Goal: Information Seeking & Learning: Check status

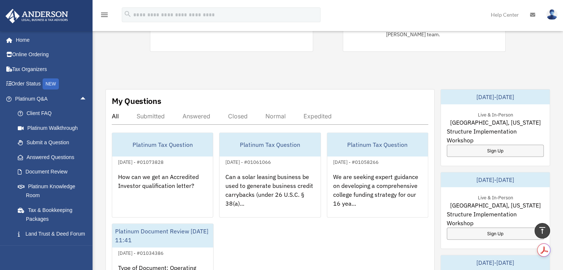
scroll to position [74, 0]
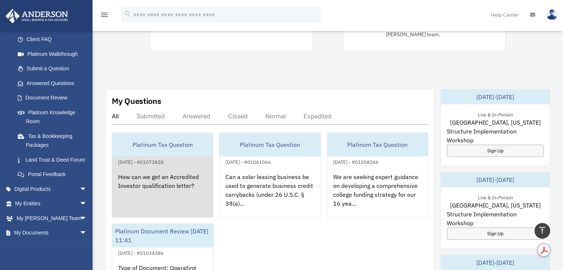
click at [128, 145] on div "Platinum Tax Question" at bounding box center [162, 145] width 101 height 24
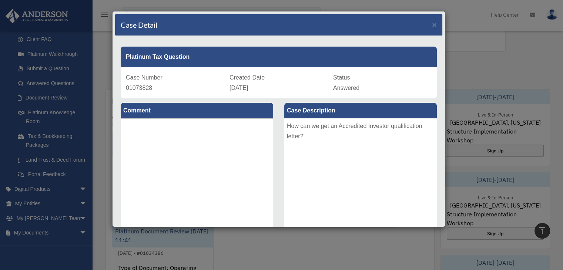
scroll to position [125, 0]
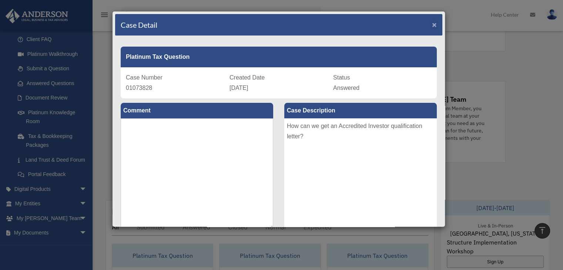
click at [432, 21] on span "×" at bounding box center [434, 24] width 5 height 9
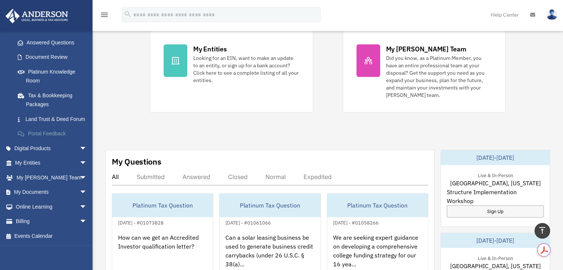
scroll to position [123, 0]
click at [68, 218] on link "Billing arrow_drop_down" at bounding box center [51, 221] width 93 height 15
click at [80, 219] on span "arrow_drop_down" at bounding box center [87, 221] width 15 height 15
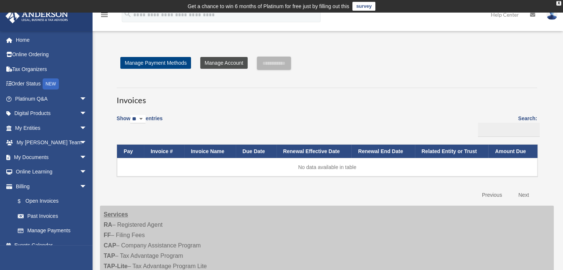
click at [228, 60] on link "Manage Account" at bounding box center [223, 63] width 47 height 12
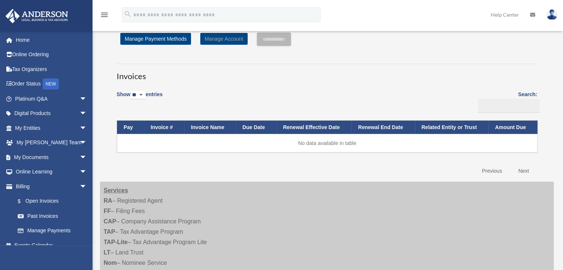
scroll to position [37, 0]
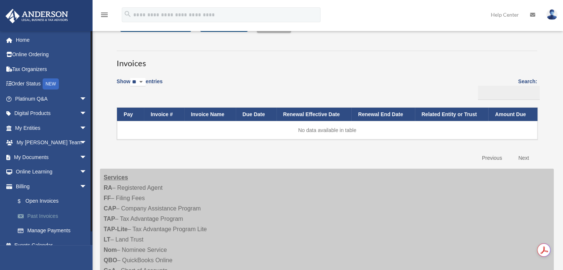
click at [45, 216] on link "Past Invoices" at bounding box center [54, 216] width 88 height 15
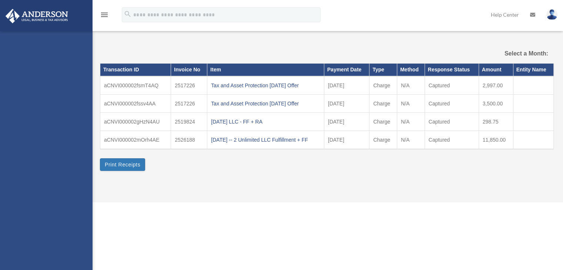
select select
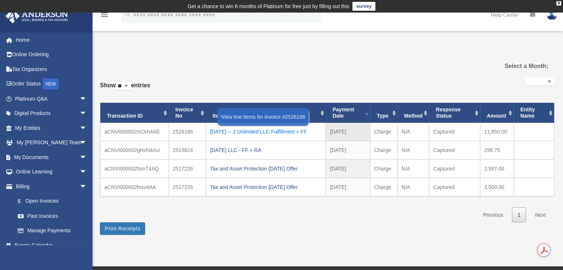
click at [281, 129] on div "2025.7.11 -- 2 Unlimited LLC Fulfillment + FF" at bounding box center [266, 132] width 112 height 10
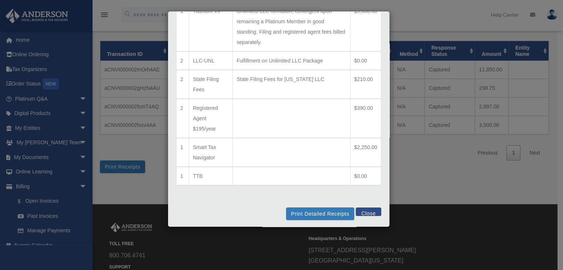
scroll to position [74, 0]
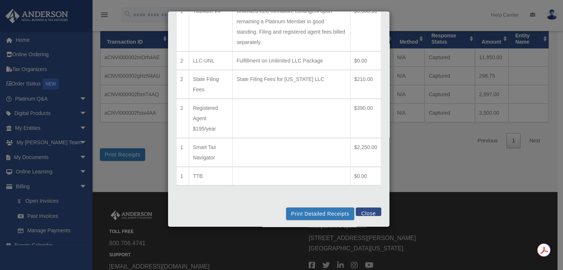
click at [364, 213] on button "Close" at bounding box center [369, 212] width 26 height 9
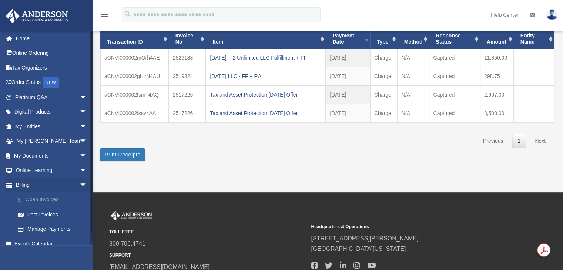
scroll to position [0, 0]
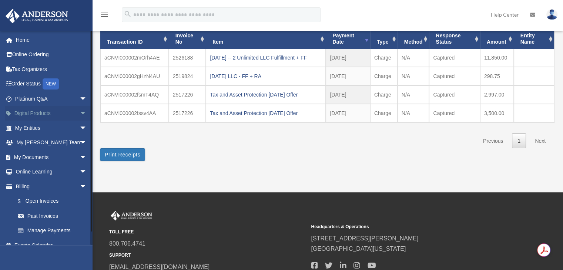
click at [70, 115] on link "Digital Products arrow_drop_down" at bounding box center [51, 113] width 93 height 15
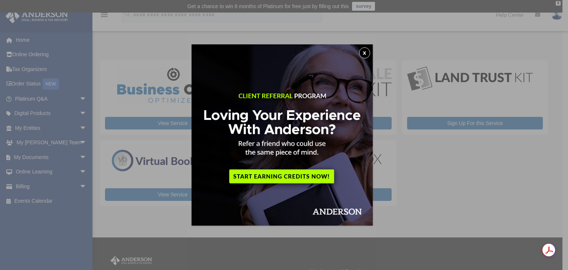
click at [367, 55] on button "x" at bounding box center [364, 52] width 11 height 11
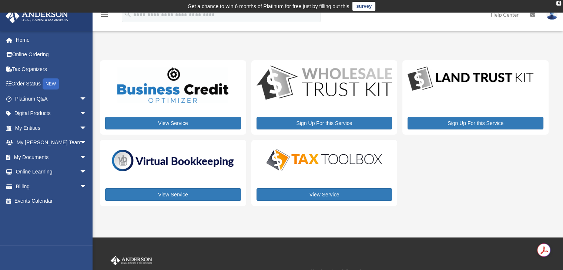
click at [354, 154] on body "X Get a chance to win 6 months of Platinum for free just by filling out this su…" at bounding box center [281, 188] width 563 height 376
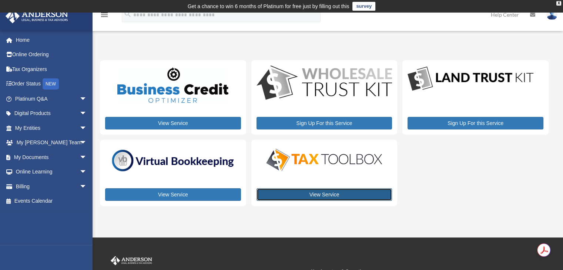
click at [319, 196] on link "View Service" at bounding box center [324, 194] width 136 height 13
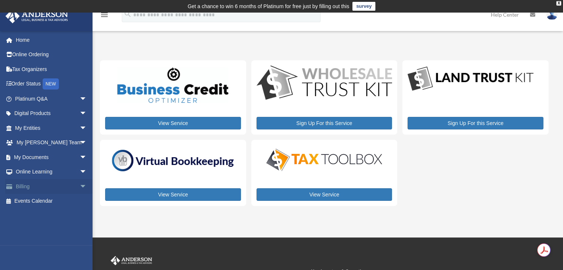
click at [36, 182] on link "Billing arrow_drop_down" at bounding box center [51, 186] width 93 height 15
click at [80, 186] on span "arrow_drop_down" at bounding box center [87, 186] width 15 height 15
click at [50, 217] on link "Past Invoices" at bounding box center [54, 216] width 88 height 15
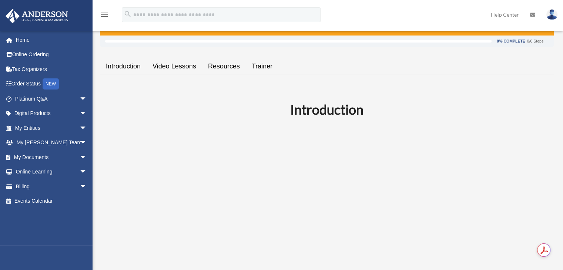
scroll to position [198, 0]
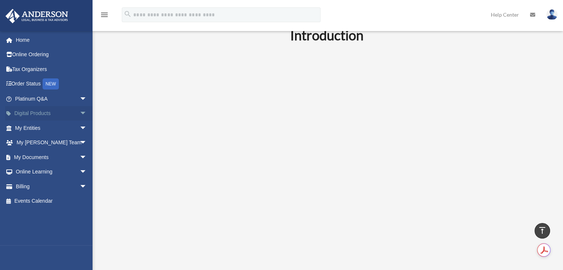
click at [80, 113] on span "arrow_drop_down" at bounding box center [87, 113] width 15 height 15
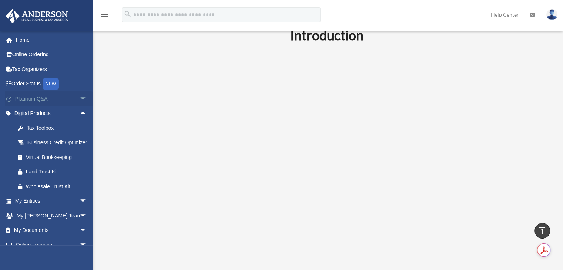
click at [80, 99] on span "arrow_drop_down" at bounding box center [87, 98] width 15 height 15
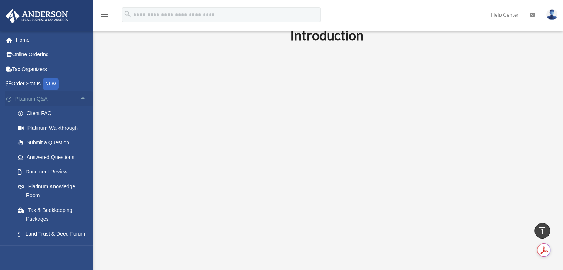
click at [80, 99] on span "arrow_drop_up" at bounding box center [87, 98] width 15 height 15
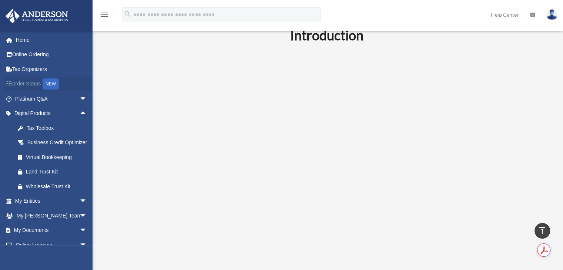
click at [20, 84] on link "Order Status NEW" at bounding box center [51, 84] width 93 height 15
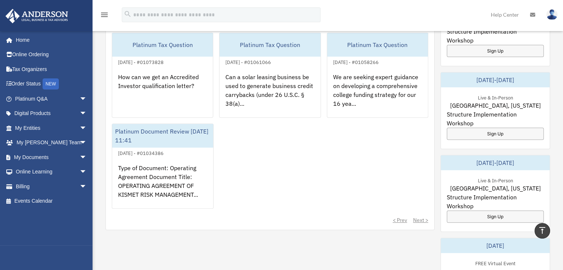
scroll to position [299, 0]
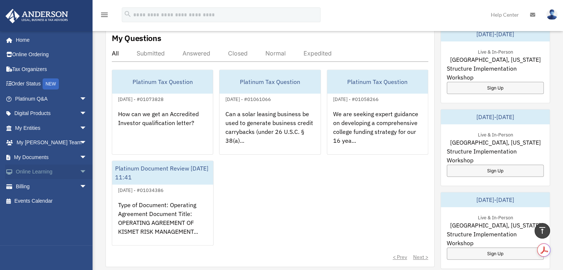
click at [80, 171] on span "arrow_drop_down" at bounding box center [87, 172] width 15 height 15
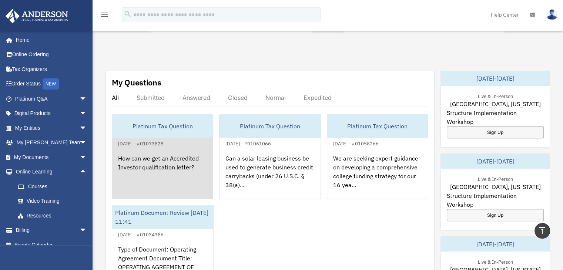
scroll to position [225, 0]
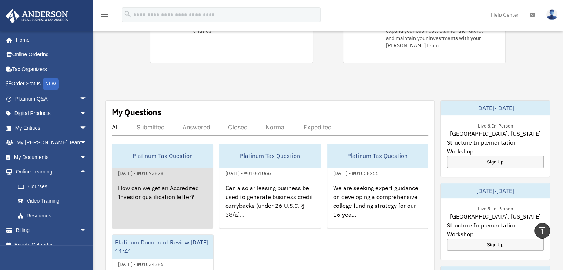
click at [191, 158] on div "Platinum Tax Question" at bounding box center [162, 156] width 101 height 24
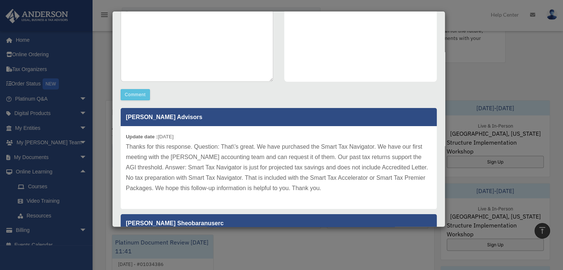
scroll to position [148, 0]
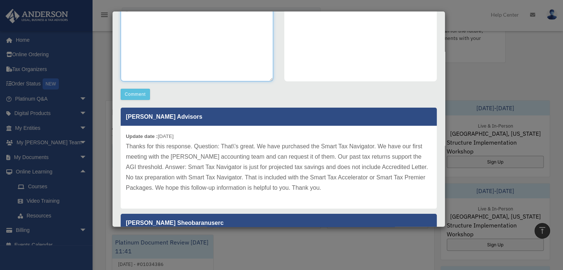
click at [172, 67] on textarea at bounding box center [197, 25] width 152 height 111
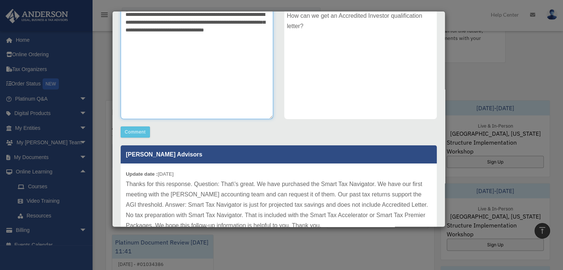
click at [262, 22] on textarea "**********" at bounding box center [197, 63] width 152 height 111
type textarea "**********"
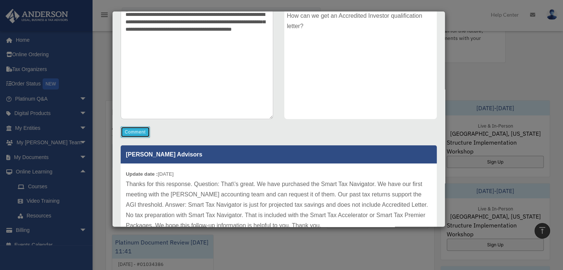
scroll to position [110, 0]
click at [141, 132] on button "Comment" at bounding box center [135, 132] width 29 height 11
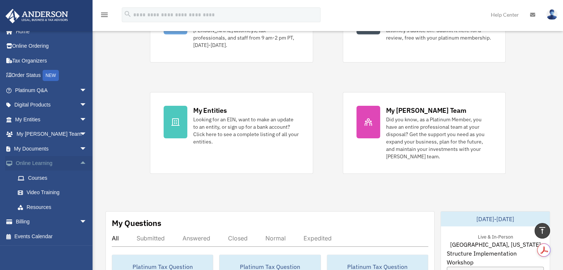
scroll to position [151, 0]
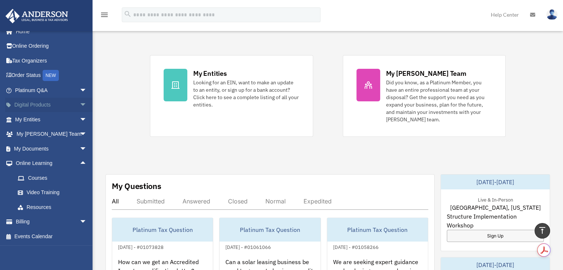
click at [32, 110] on link "Digital Products arrow_drop_down" at bounding box center [51, 105] width 93 height 15
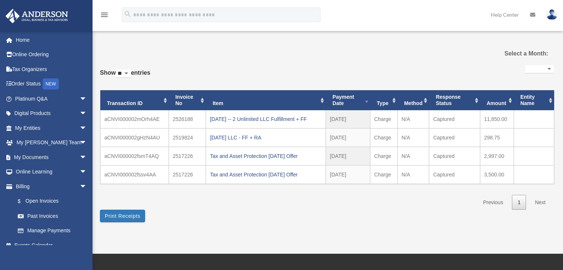
select select
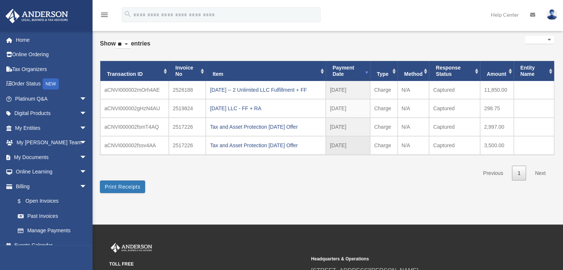
scroll to position [5, 0]
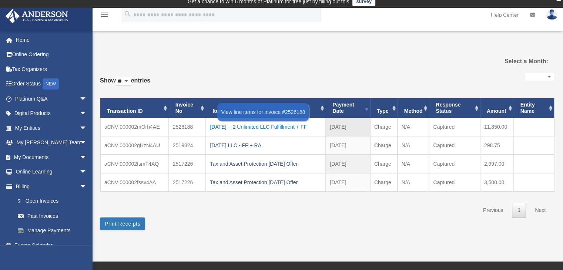
click at [218, 129] on div "2025.7.11 -- 2 Unlimited LLC Fulfillment + FF" at bounding box center [266, 127] width 112 height 10
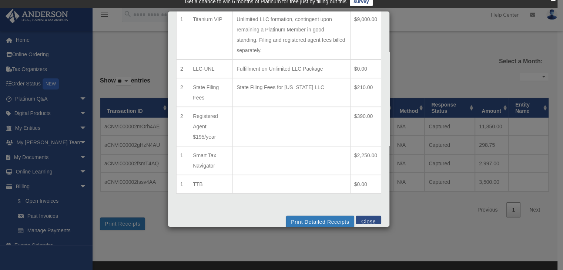
scroll to position [62, 0]
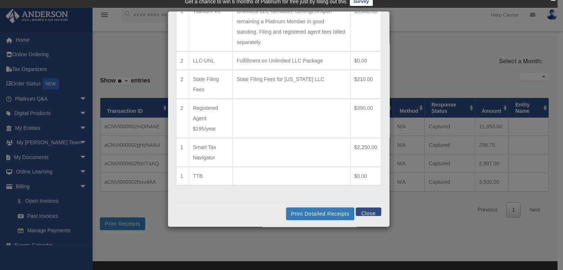
drag, startPoint x: 373, startPoint y: 147, endPoint x: 349, endPoint y: 145, distance: 23.4
click at [350, 145] on td "$2,250.00" at bounding box center [365, 152] width 31 height 29
copy td "$2,250.00"
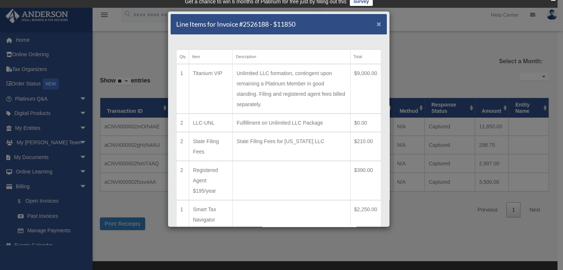
click at [376, 25] on span "×" at bounding box center [378, 24] width 5 height 9
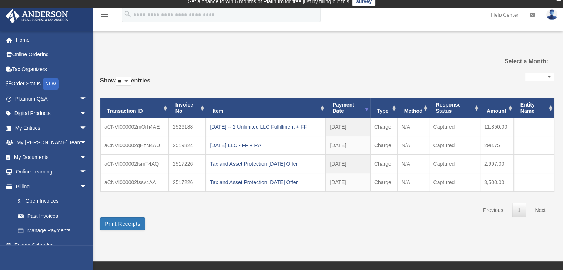
click at [506, 16] on link "Help Center" at bounding box center [504, 14] width 39 height 29
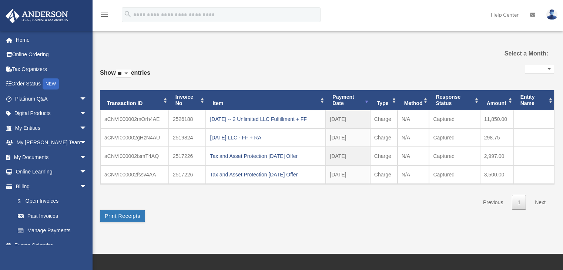
select select
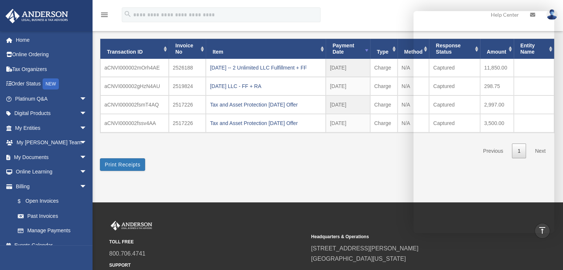
scroll to position [60, 0]
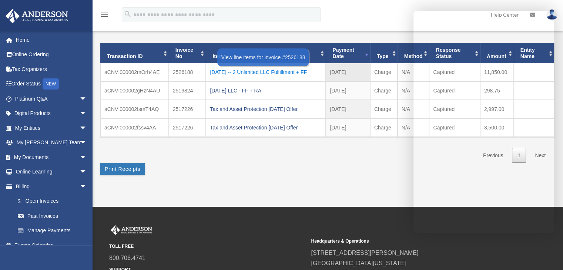
click at [248, 74] on div "[DATE] -- 2 Unlimited LLC Fulfillment + FF" at bounding box center [266, 72] width 112 height 10
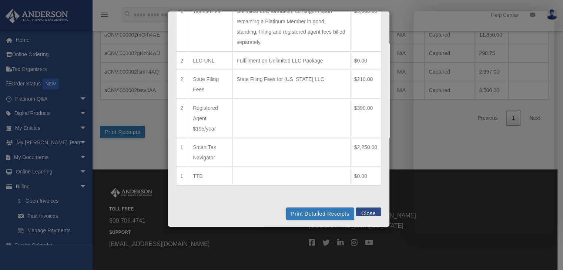
scroll to position [133, 0]
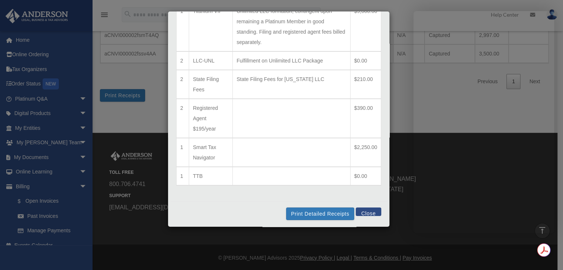
click at [361, 210] on button "Close" at bounding box center [369, 212] width 26 height 9
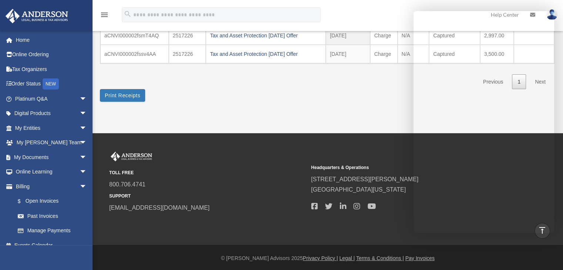
scroll to position [134, 0]
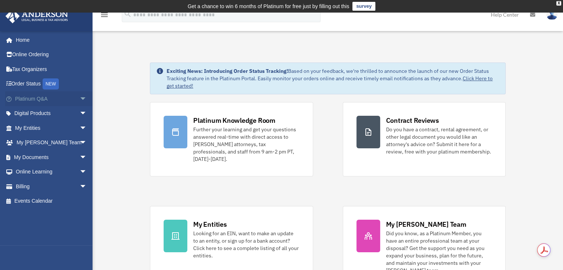
click at [80, 97] on span "arrow_drop_down" at bounding box center [87, 98] width 15 height 15
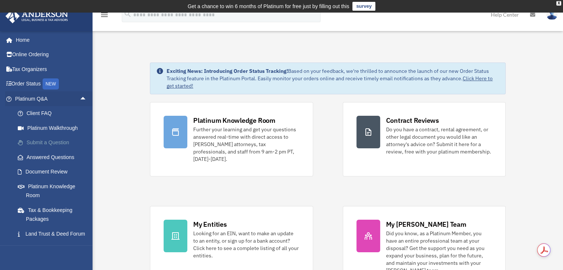
click at [46, 141] on link "Submit a Question" at bounding box center [54, 142] width 88 height 15
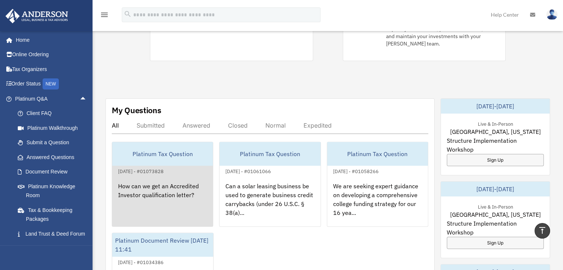
scroll to position [259, 0]
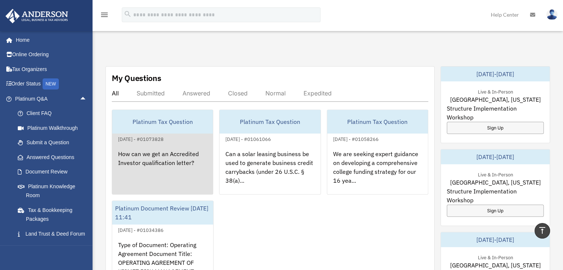
click at [170, 135] on div "[DATE] - #01073828" at bounding box center [140, 139] width 57 height 8
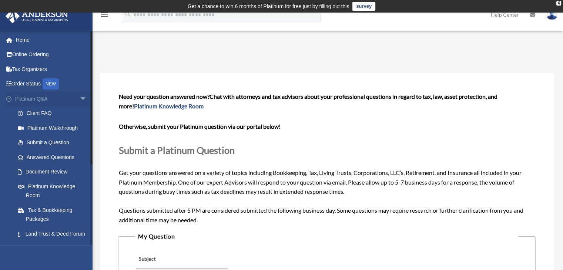
click at [37, 100] on link "Platinum Q&A arrow_drop_down" at bounding box center [51, 98] width 93 height 15
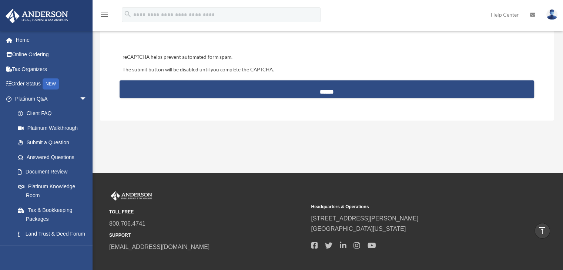
scroll to position [420, 0]
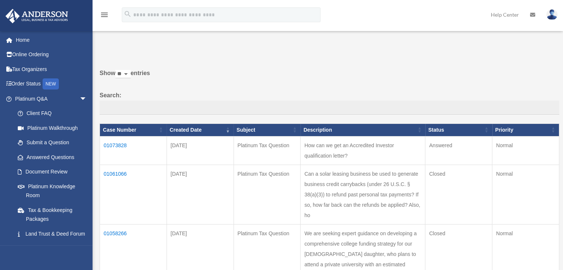
scroll to position [13, 0]
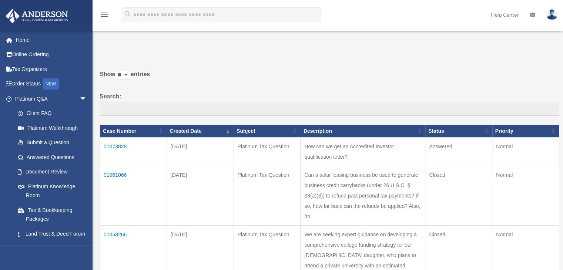
click at [119, 145] on td "01073828" at bounding box center [133, 151] width 67 height 28
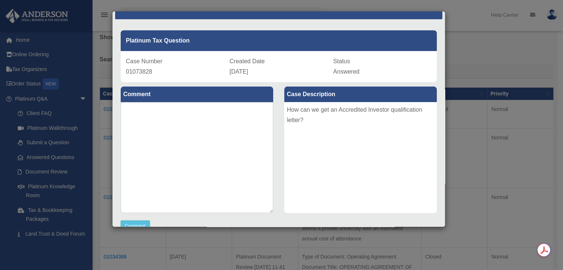
scroll to position [0, 0]
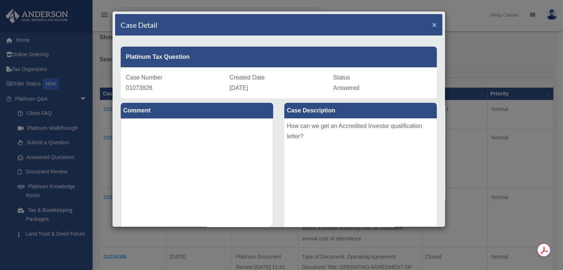
click at [432, 24] on span "×" at bounding box center [434, 24] width 5 height 9
